Goal: Information Seeking & Learning: Learn about a topic

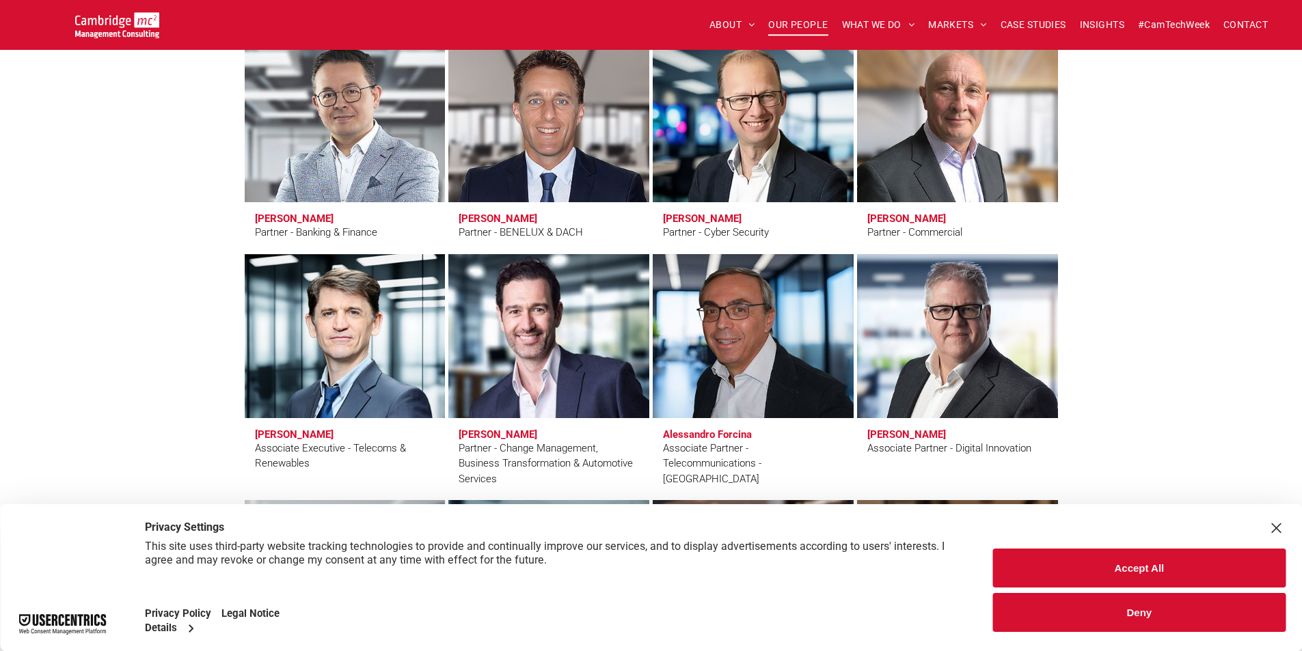
scroll to position [2870, 0]
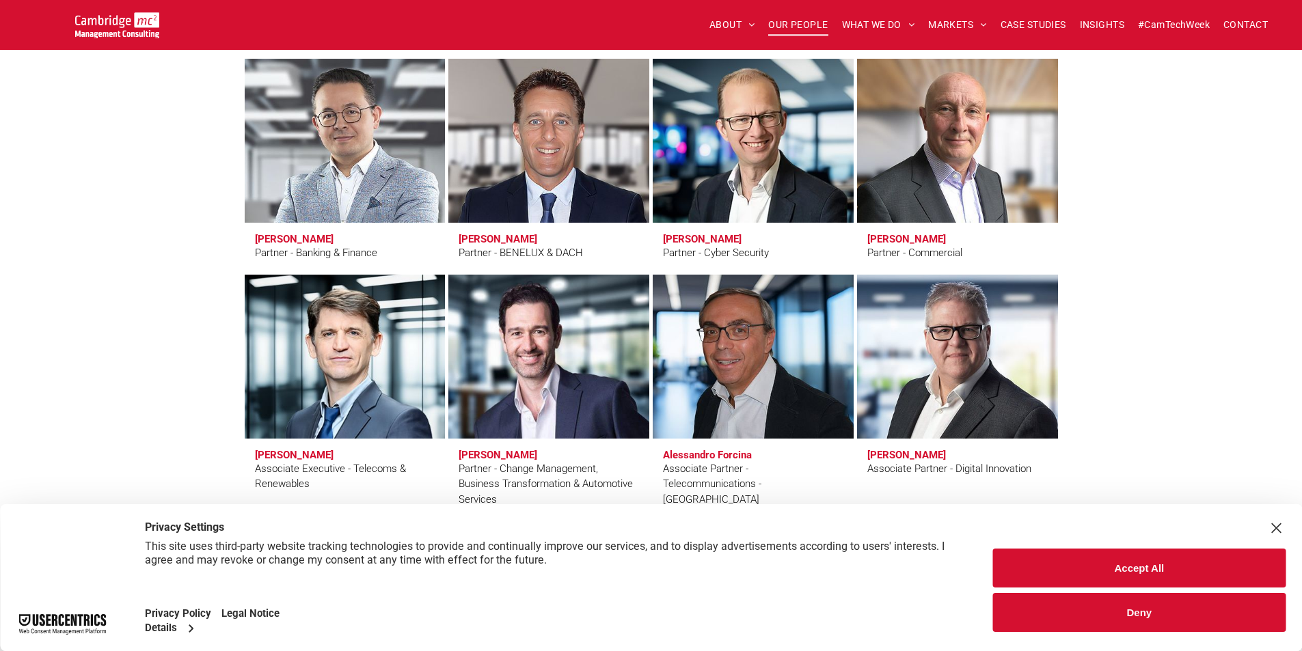
click at [1117, 612] on button "Deny" at bounding box center [1139, 612] width 292 height 39
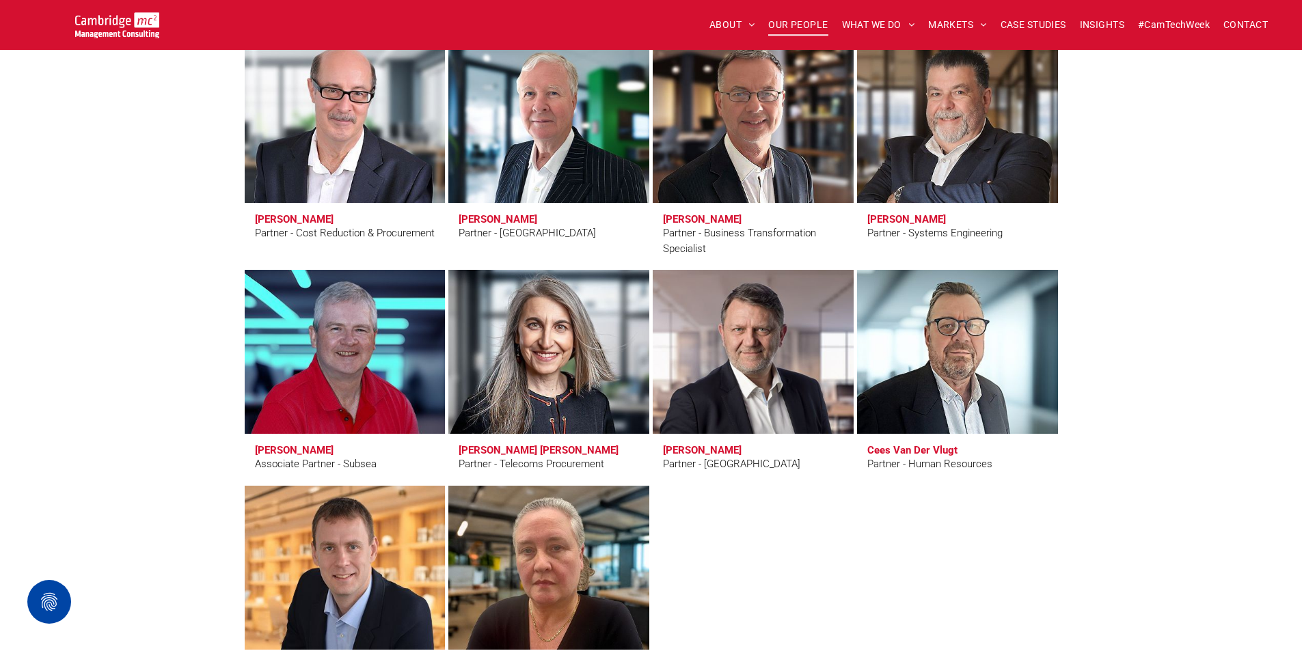
scroll to position [3349, 0]
